Goal: Communication & Community: Answer question/provide support

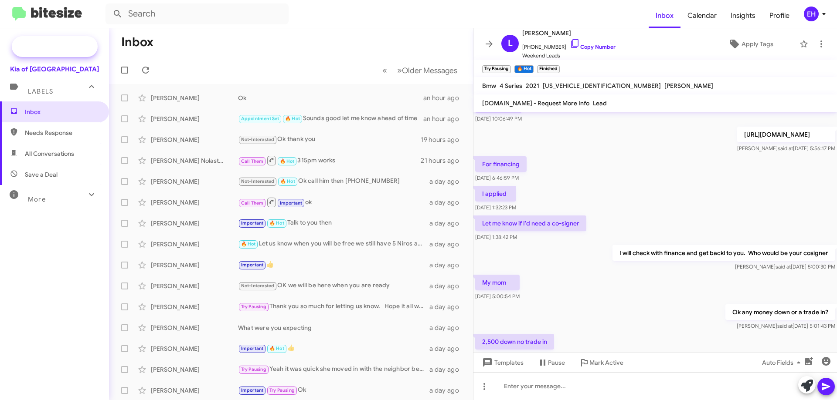
scroll to position [164, 0]
click at [71, 130] on span "Needs Response" at bounding box center [62, 133] width 74 height 9
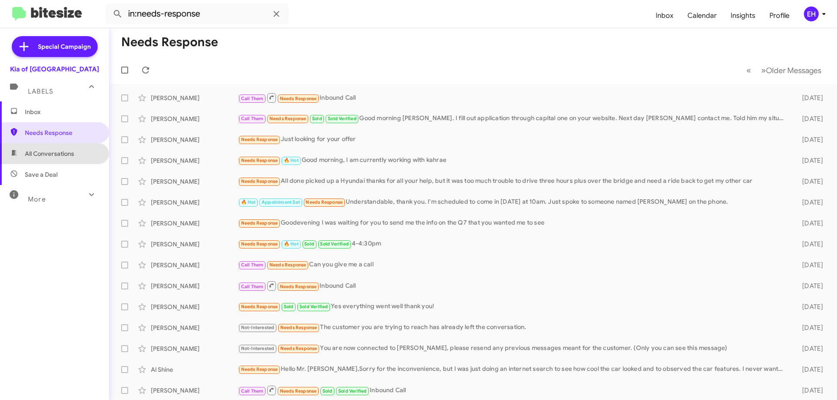
click at [56, 159] on span "All Conversations" at bounding box center [54, 153] width 109 height 21
type input "in:all-conversations"
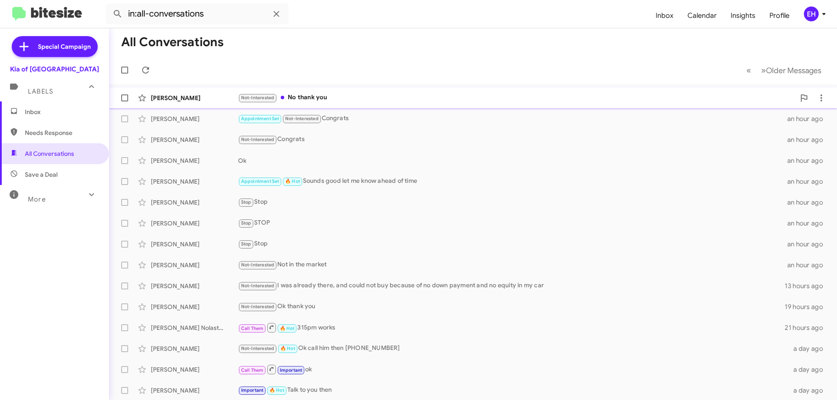
click at [330, 97] on div "Not-Interested No thank you" at bounding box center [516, 98] width 557 height 10
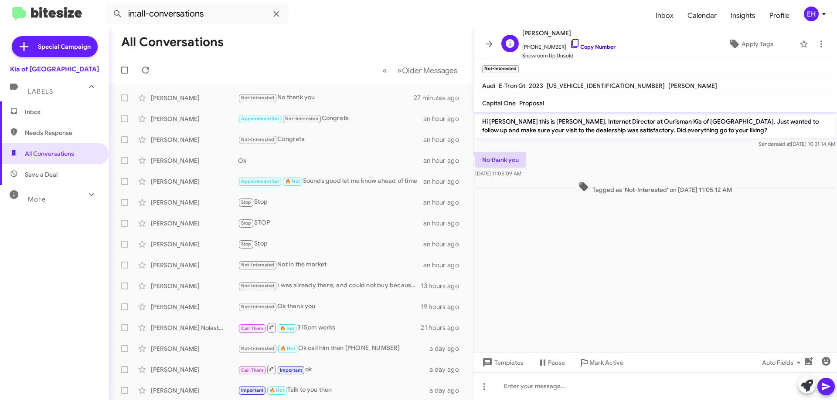
click at [594, 44] on link "Copy Number" at bounding box center [593, 47] width 46 height 7
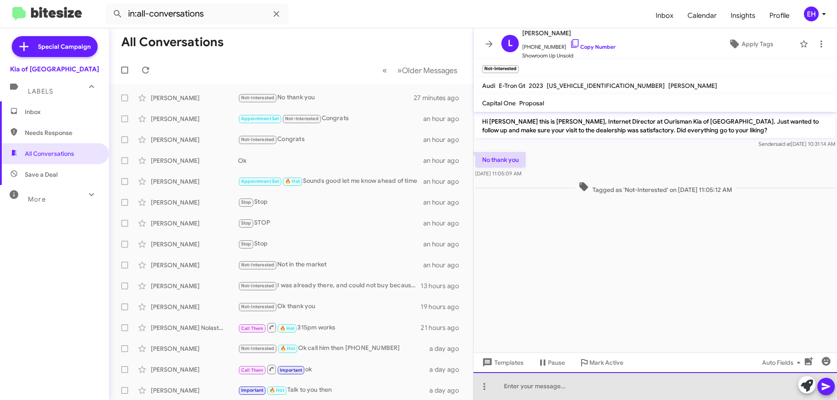
click at [566, 382] on div at bounding box center [654, 387] width 363 height 28
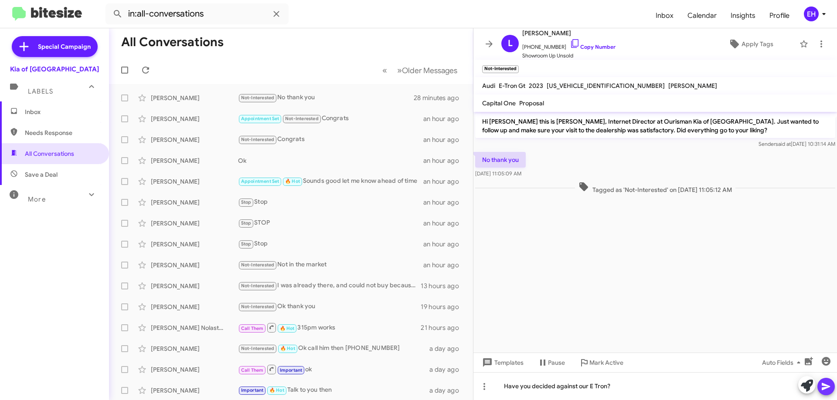
click at [821, 383] on button at bounding box center [825, 386] width 17 height 17
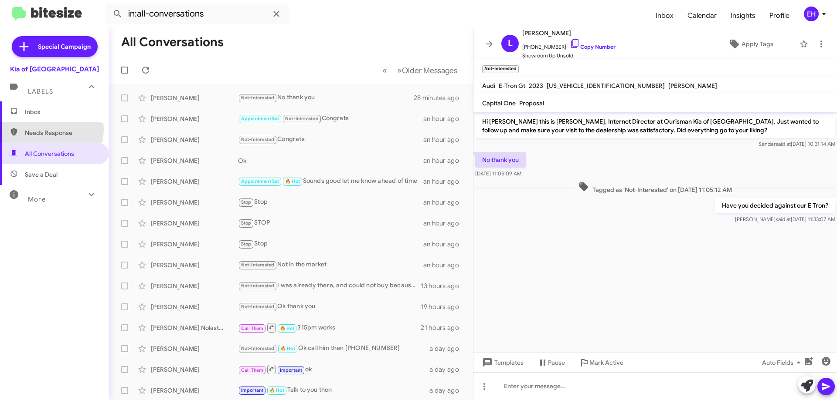
click at [34, 129] on span "Needs Response" at bounding box center [62, 133] width 74 height 9
type input "in:needs-response"
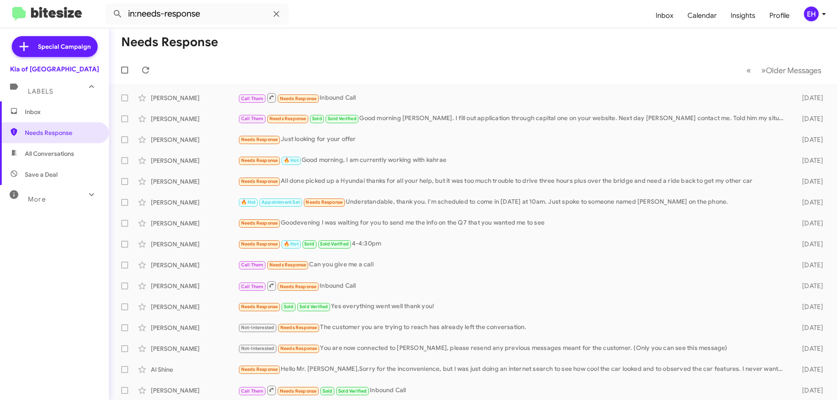
click at [49, 105] on mat-expansion-panel "Labels Inbox Needs Response All Conversations Save a Deal More Important 🔥 Hot …" at bounding box center [54, 211] width 109 height 275
click at [49, 114] on span "Inbox" at bounding box center [62, 112] width 74 height 9
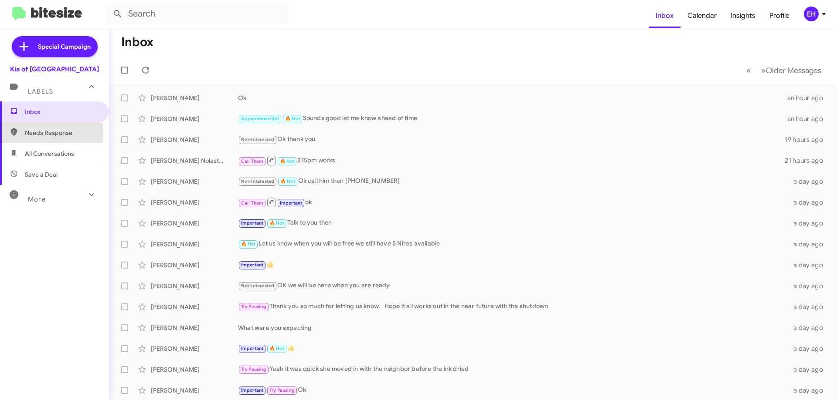
click at [34, 134] on span "Needs Response" at bounding box center [62, 133] width 74 height 9
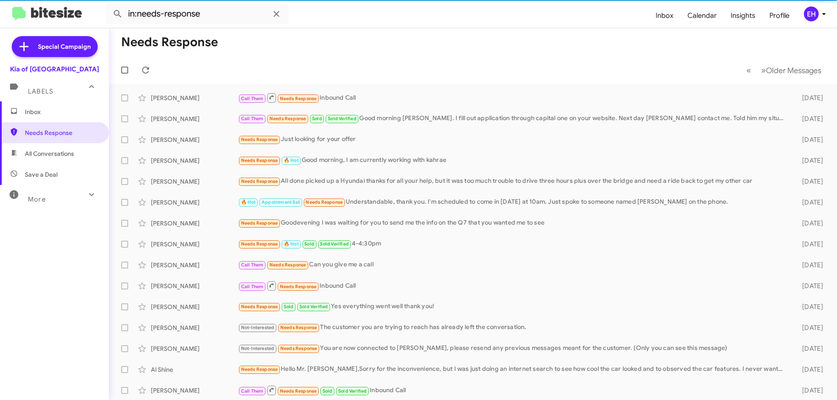
click at [44, 161] on span "All Conversations" at bounding box center [54, 153] width 109 height 21
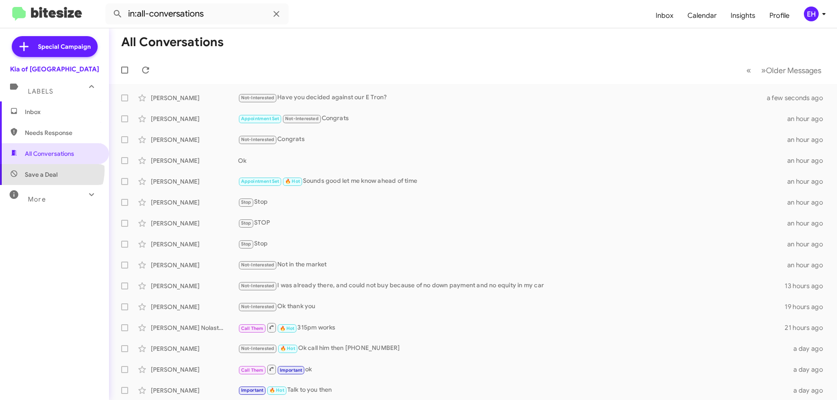
click at [50, 170] on span "Save a Deal" at bounding box center [41, 174] width 33 height 9
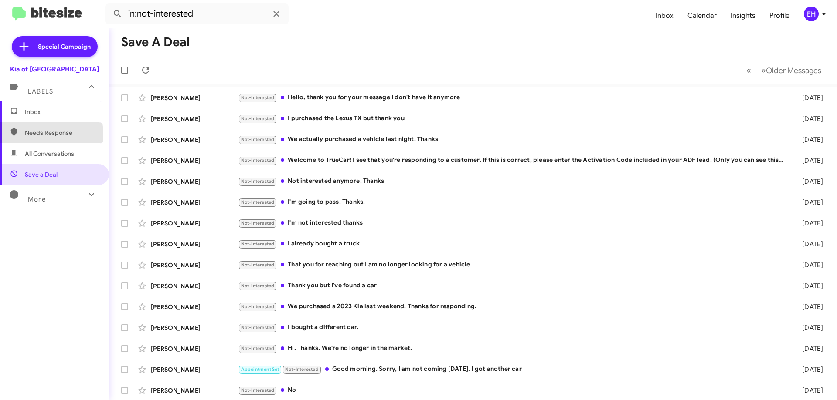
click at [21, 135] on span "Needs Response" at bounding box center [54, 132] width 109 height 21
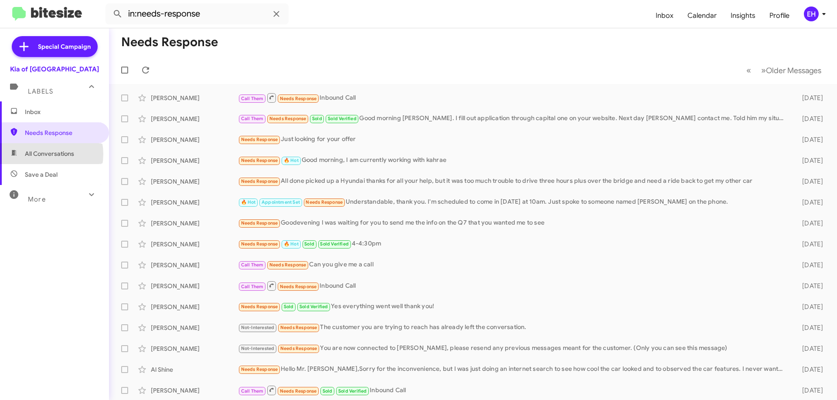
click at [42, 154] on span "All Conversations" at bounding box center [49, 153] width 49 height 9
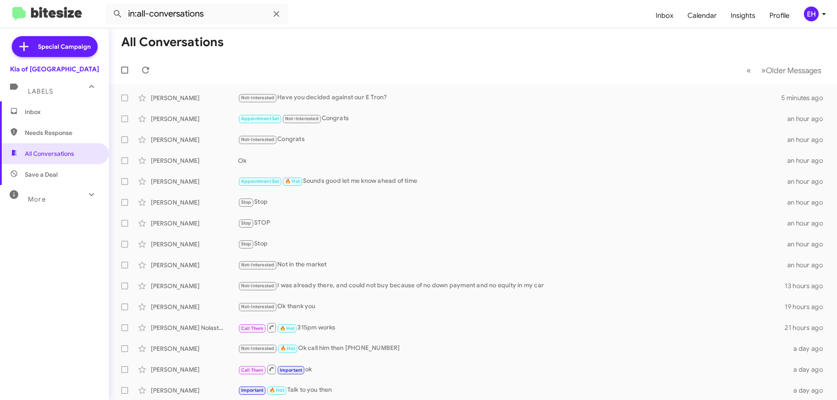
click at [50, 172] on span "Save a Deal" at bounding box center [41, 174] width 33 height 9
type input "in:not-interested"
